Goal: Information Seeking & Learning: Check status

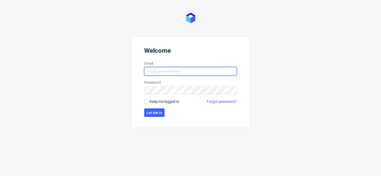
type input "[PERSON_NAME][EMAIL_ADDRESS][PERSON_NAME][DOMAIN_NAME]"
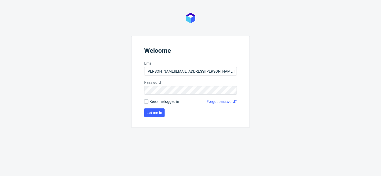
click at [155, 98] on form "Welcome Email tomasz.kubiak@packhelp.com Password Keep me logged in Forgot pass…" at bounding box center [190, 82] width 119 height 92
click at [157, 99] on span "Keep me logged in" at bounding box center [164, 101] width 30 height 5
click at [148, 99] on input "Keep me logged in" at bounding box center [146, 101] width 4 height 4
checkbox input "true"
drag, startPoint x: 157, startPoint y: 102, endPoint x: 156, endPoint y: 106, distance: 4.0
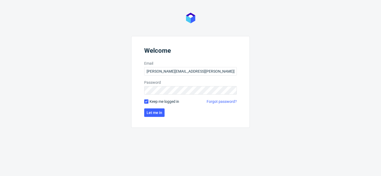
click at [157, 102] on span "Keep me logged in" at bounding box center [164, 101] width 30 height 5
click at [155, 108] on button "Let me in" at bounding box center [154, 112] width 20 height 8
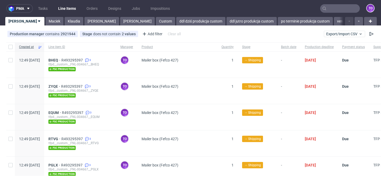
click at [336, 10] on input "text" at bounding box center [340, 8] width 40 height 8
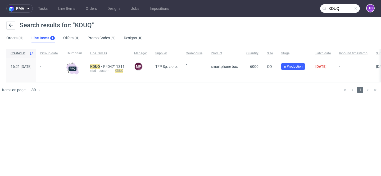
click at [332, 12] on input "KDUQ" at bounding box center [340, 8] width 40 height 8
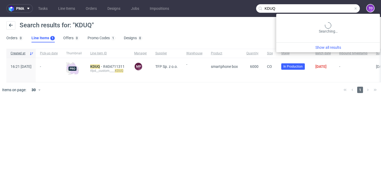
click at [332, 12] on input "KDUQ" at bounding box center [308, 8] width 104 height 8
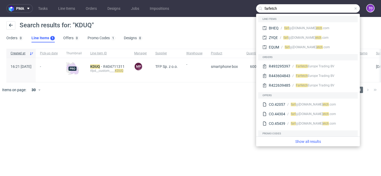
type input "farfetch"
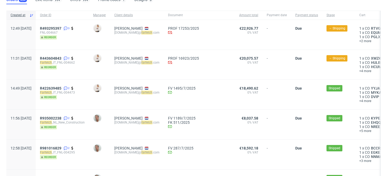
scroll to position [49, 0]
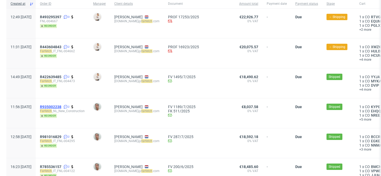
click at [61, 106] on span "R935002238" at bounding box center [50, 107] width 21 height 4
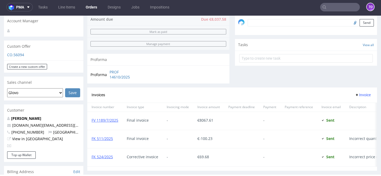
scroll to position [343, 0]
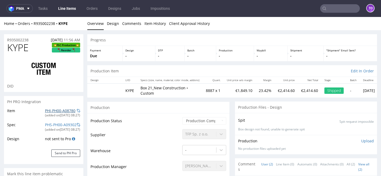
click at [63, 111] on link "PHI-PH00-A08780" at bounding box center [60, 110] width 30 height 5
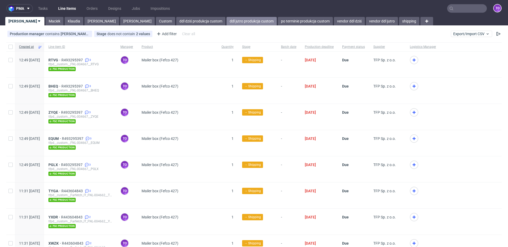
click at [226, 20] on link "ddl jutro produkcja custom" at bounding box center [251, 21] width 50 height 8
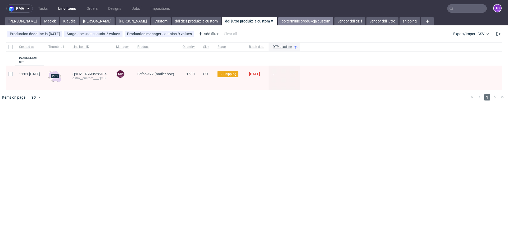
click at [278, 22] on link "po terminie produkcja custom" at bounding box center [305, 21] width 55 height 8
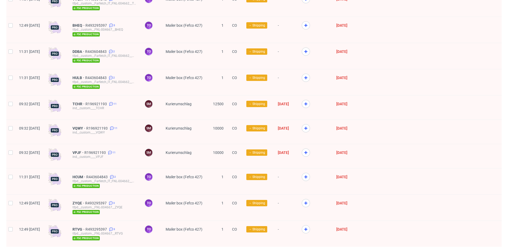
scroll to position [306, 0]
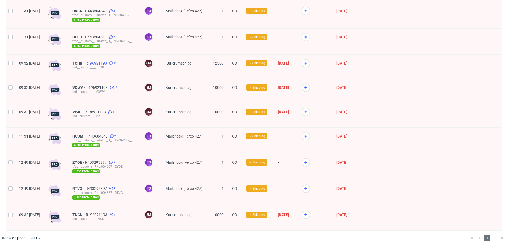
click at [107, 62] on span "R196921193" at bounding box center [96, 63] width 22 height 4
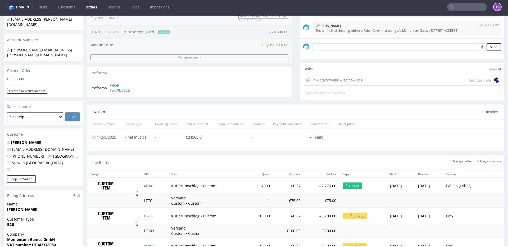
scroll to position [240, 0]
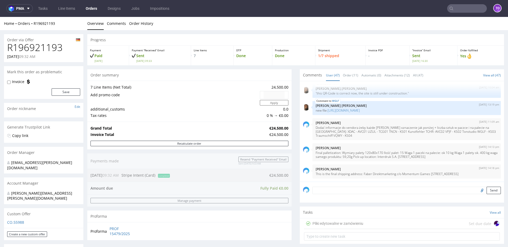
scroll to position [1032, 0]
click at [72, 8] on link "Line Items" at bounding box center [66, 8] width 23 height 8
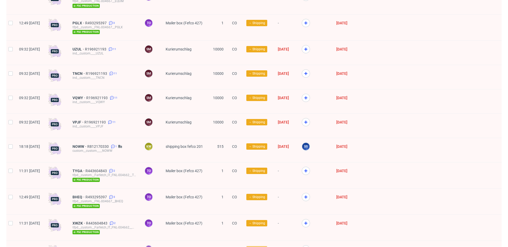
scroll to position [89, 0]
click at [106, 48] on span "R196921193" at bounding box center [96, 49] width 22 height 4
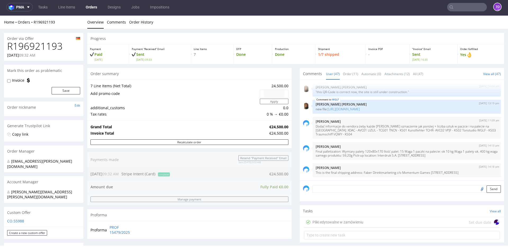
scroll to position [252, 0]
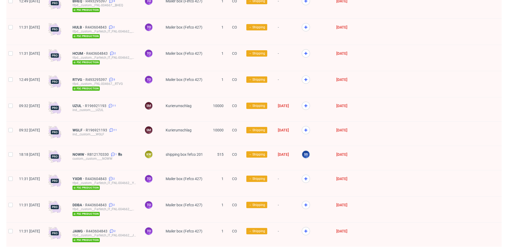
scroll to position [237, 0]
click at [87, 153] on span "NOWW" at bounding box center [79, 155] width 15 height 4
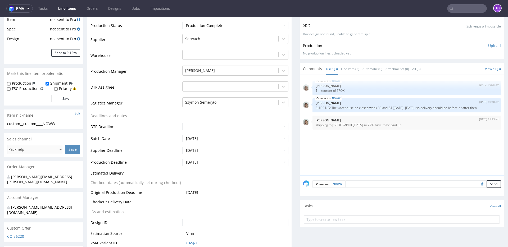
click at [72, 8] on link "Line Items" at bounding box center [67, 8] width 24 height 8
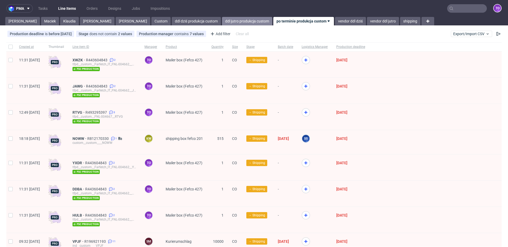
click at [222, 22] on link "ddl jutro produkcja custom" at bounding box center [247, 21] width 50 height 8
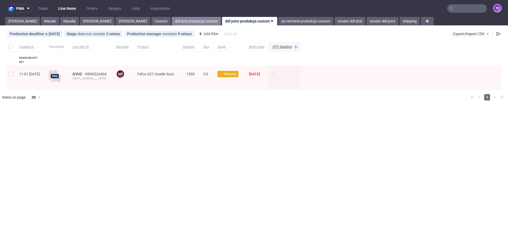
click at [172, 21] on link "ddl dziś produkcja custom" at bounding box center [196, 21] width 49 height 8
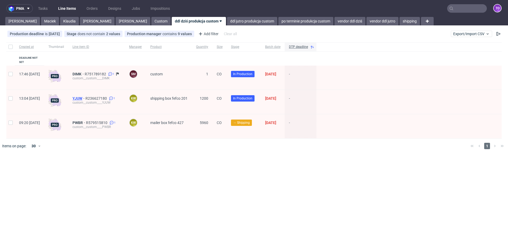
click at [85, 96] on span "YJUW" at bounding box center [78, 98] width 13 height 4
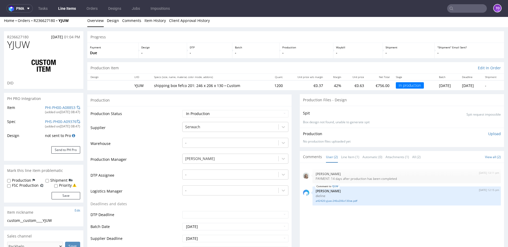
scroll to position [3, 0]
click at [63, 107] on link "PHI-PH00-A08853" at bounding box center [60, 107] width 30 height 5
